Goal: Information Seeking & Learning: Learn about a topic

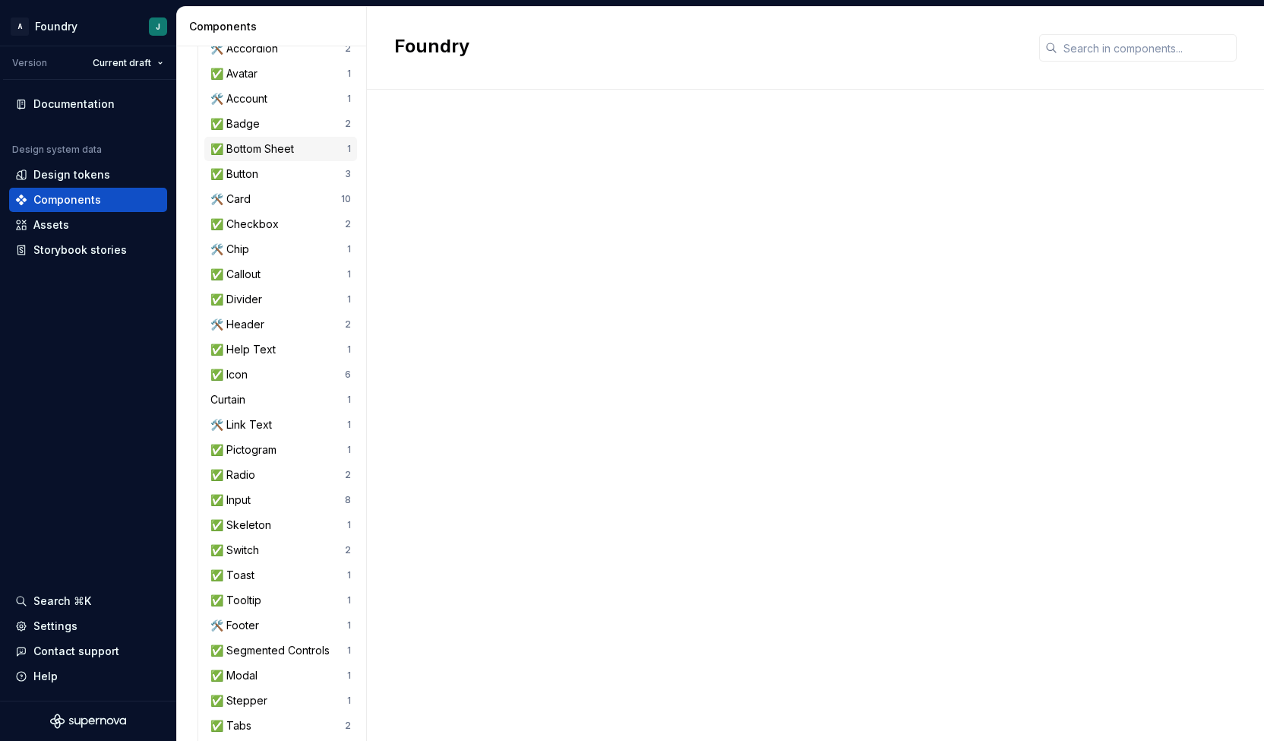
scroll to position [182, 0]
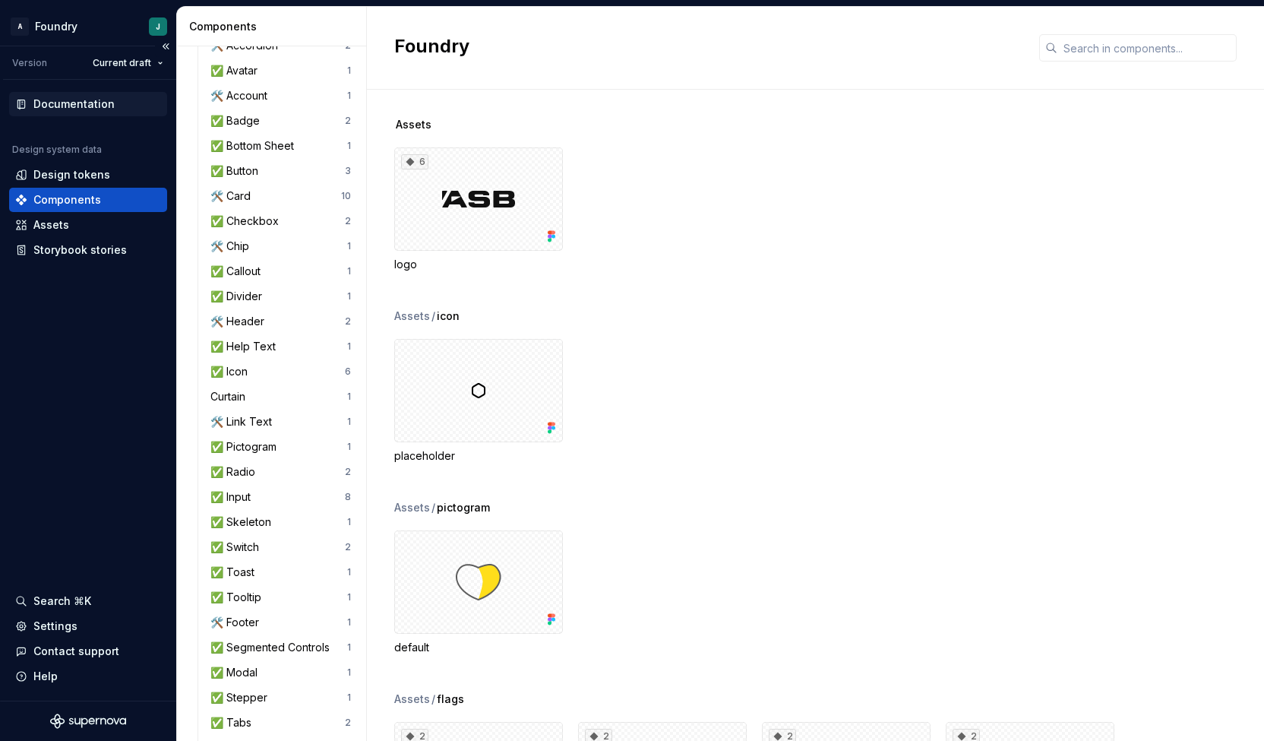
click at [87, 102] on div "Documentation" at bounding box center [73, 104] width 81 height 15
click at [70, 104] on div "Documentation" at bounding box center [73, 104] width 81 height 15
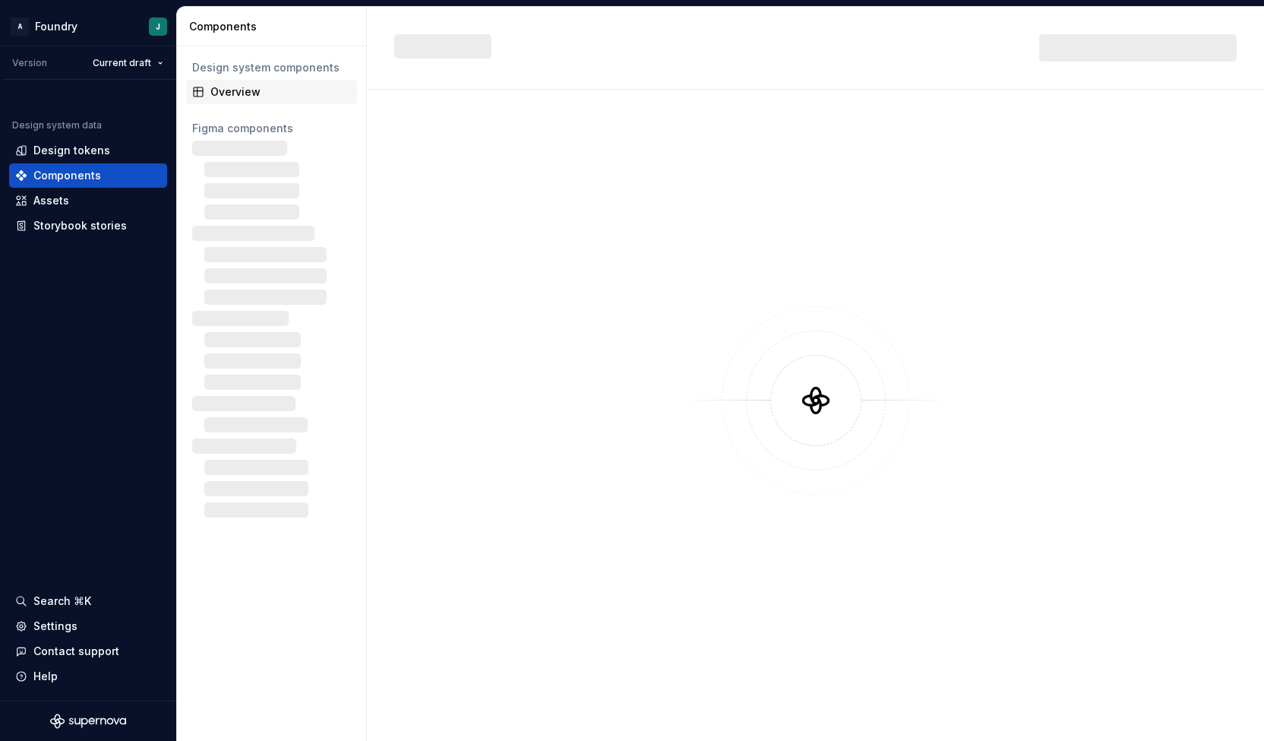
click at [264, 92] on div "Overview" at bounding box center [280, 91] width 141 height 15
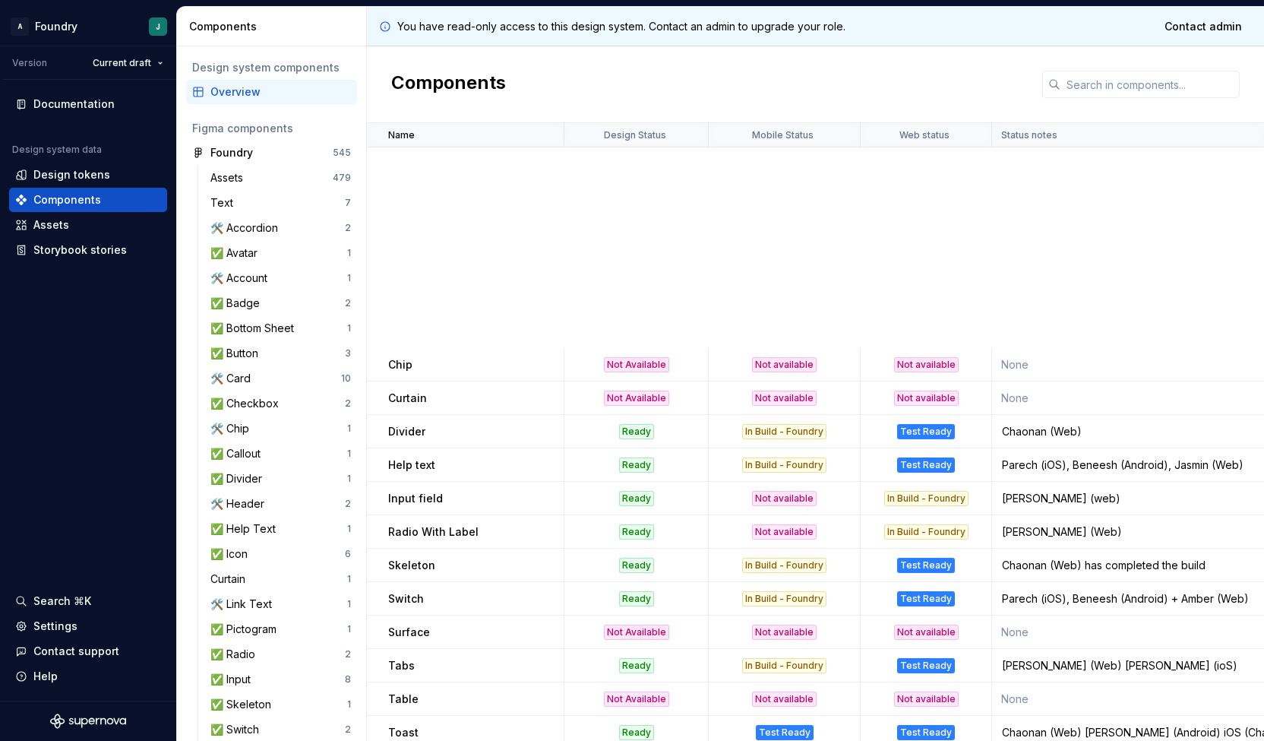
scroll to position [550, 0]
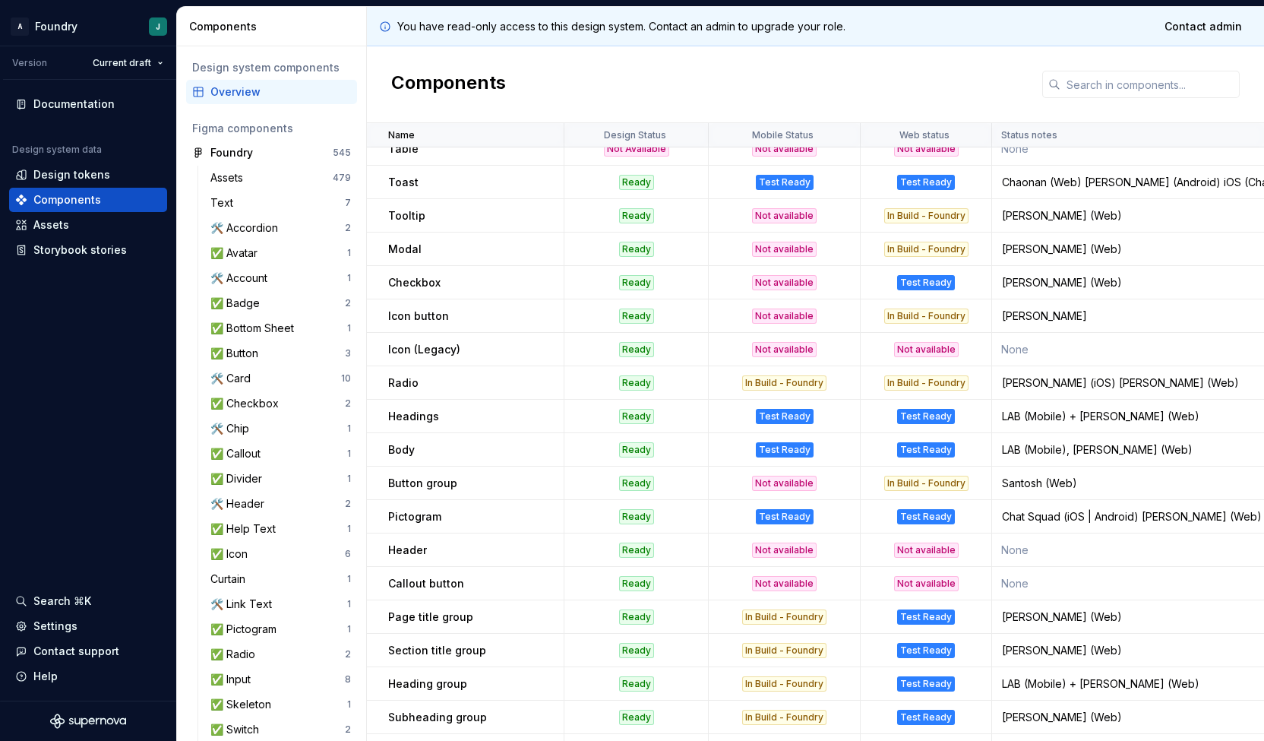
click at [486, 362] on td "Icon (Legacy)" at bounding box center [466, 349] width 198 height 33
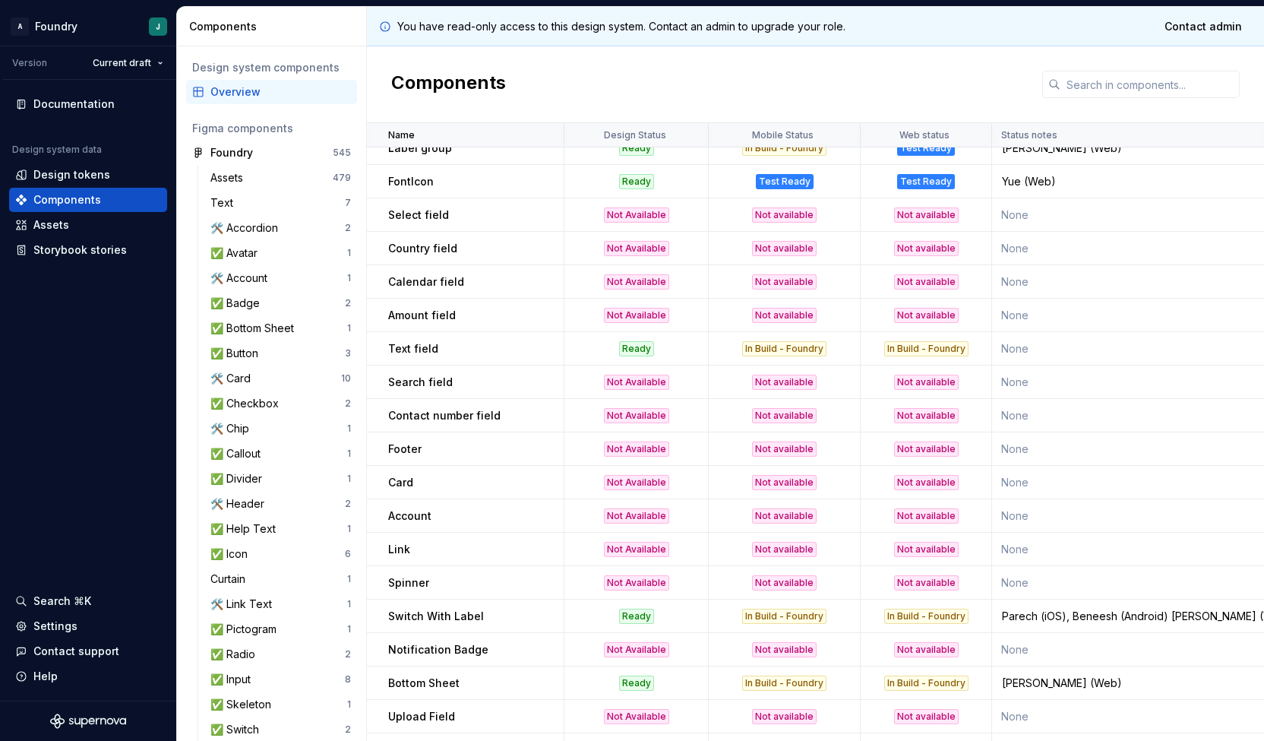
scroll to position [1135, 0]
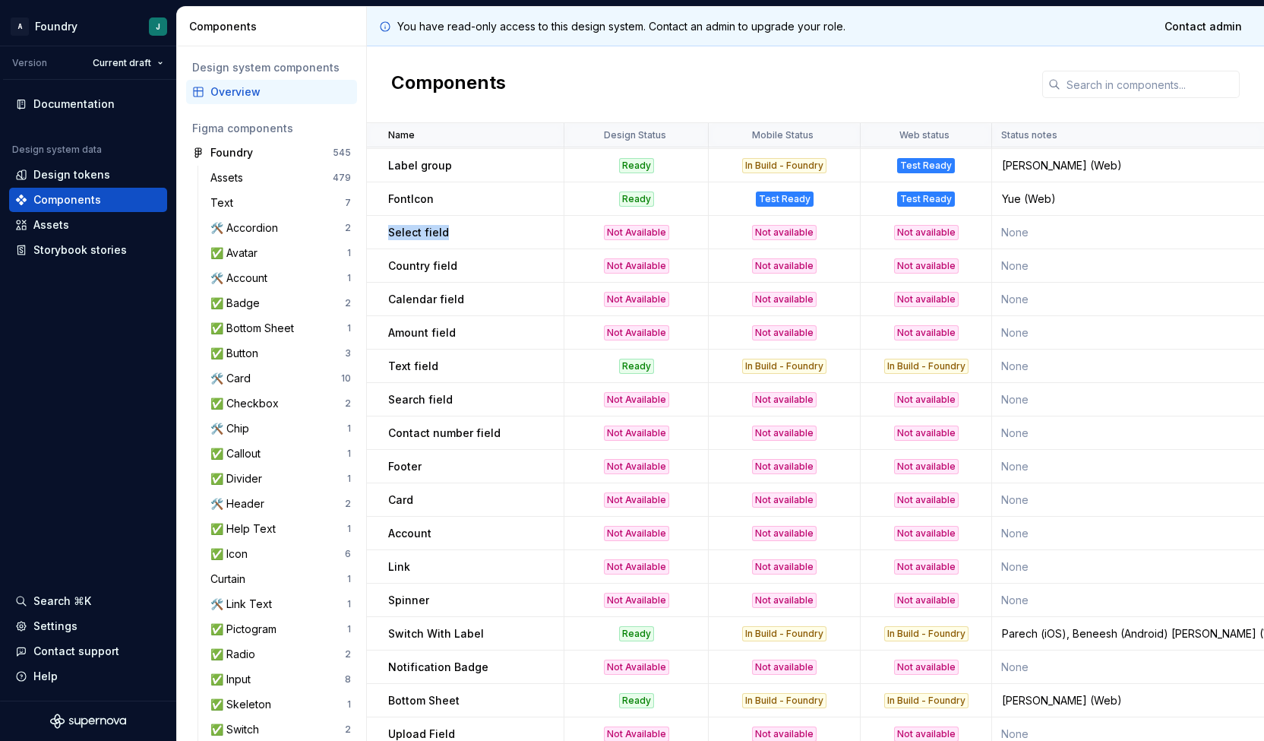
drag, startPoint x: 389, startPoint y: 229, endPoint x: 506, endPoint y: 243, distance: 117.9
click at [506, 243] on td "Select field" at bounding box center [466, 232] width 198 height 33
